Goal: Navigation & Orientation: Find specific page/section

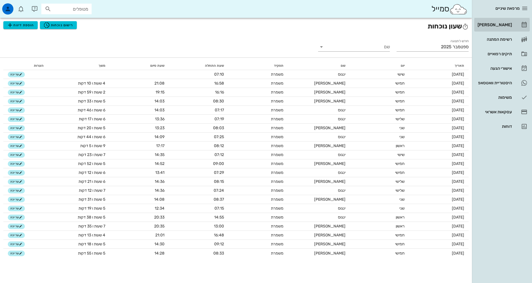
click at [511, 24] on div "[PERSON_NAME]" at bounding box center [494, 25] width 35 height 4
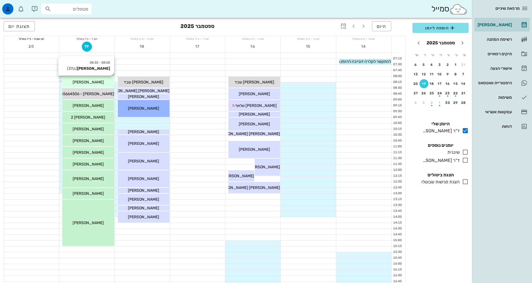
click at [83, 84] on span "[PERSON_NAME]" at bounding box center [88, 82] width 31 height 5
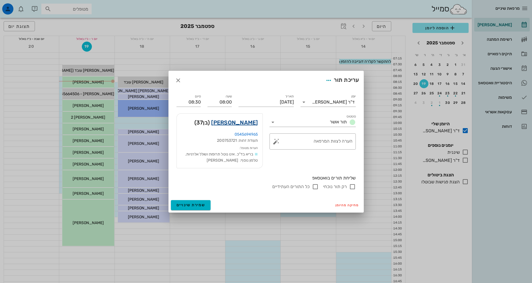
click at [253, 123] on link "מאיר כהן" at bounding box center [234, 122] width 47 height 9
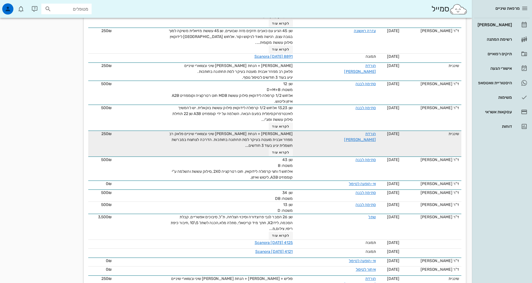
scroll to position [1537, 0]
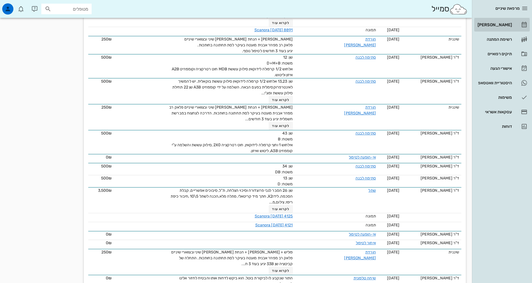
click at [502, 25] on div "[PERSON_NAME]" at bounding box center [494, 25] width 35 height 4
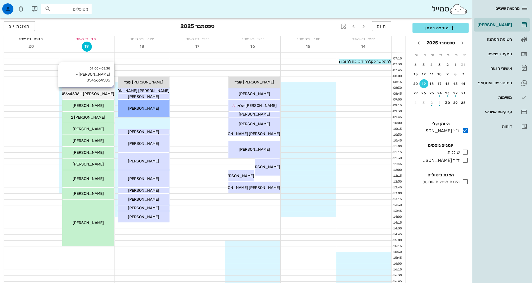
click at [107, 94] on span "אורי שניידר אמיר אבא - 0545664506" at bounding box center [85, 94] width 58 height 5
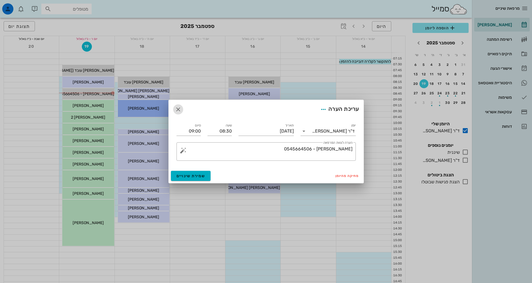
click at [178, 110] on icon "button" at bounding box center [178, 109] width 7 height 7
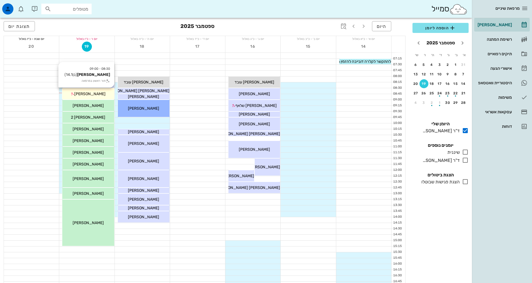
click at [78, 98] on div "08:30 - 09:00 [PERSON_NAME] (בן 14.1 ) תור ראשון במרפאה [PERSON_NAME]" at bounding box center [88, 93] width 52 height 11
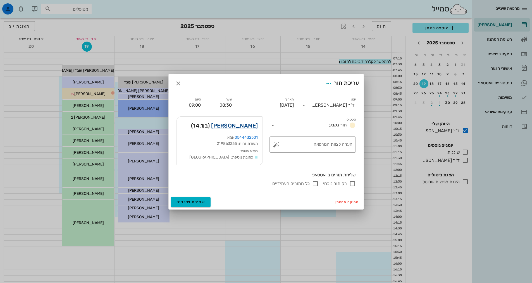
click at [250, 124] on link "אורי שניידר" at bounding box center [234, 125] width 47 height 9
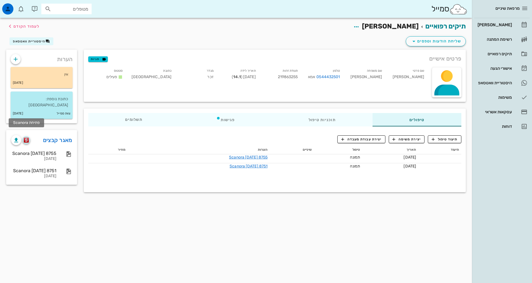
click at [27, 138] on img "button" at bounding box center [26, 140] width 5 height 5
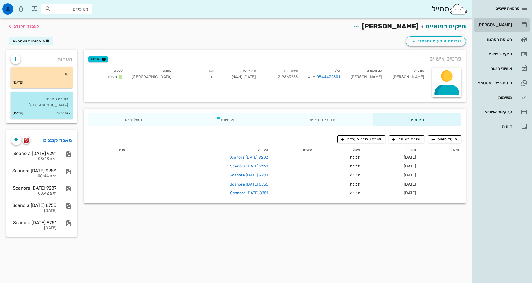
click at [495, 26] on div "[PERSON_NAME]" at bounding box center [494, 25] width 35 height 4
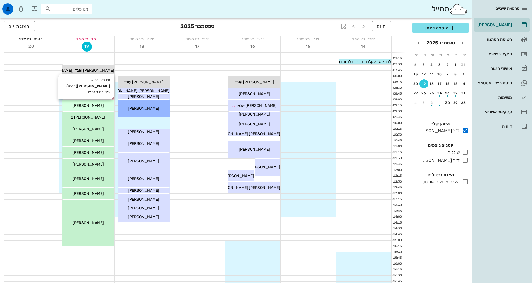
click at [85, 105] on span "[PERSON_NAME]" at bounding box center [88, 105] width 31 height 5
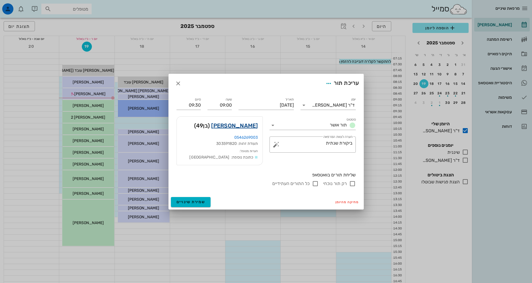
click at [244, 125] on link "[PERSON_NAME]" at bounding box center [234, 125] width 47 height 9
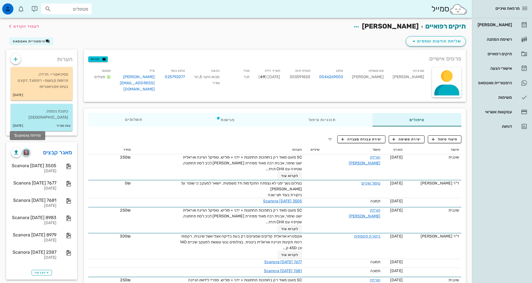
click at [26, 150] on img "button" at bounding box center [26, 152] width 5 height 5
